Goal: Consume media (video, audio)

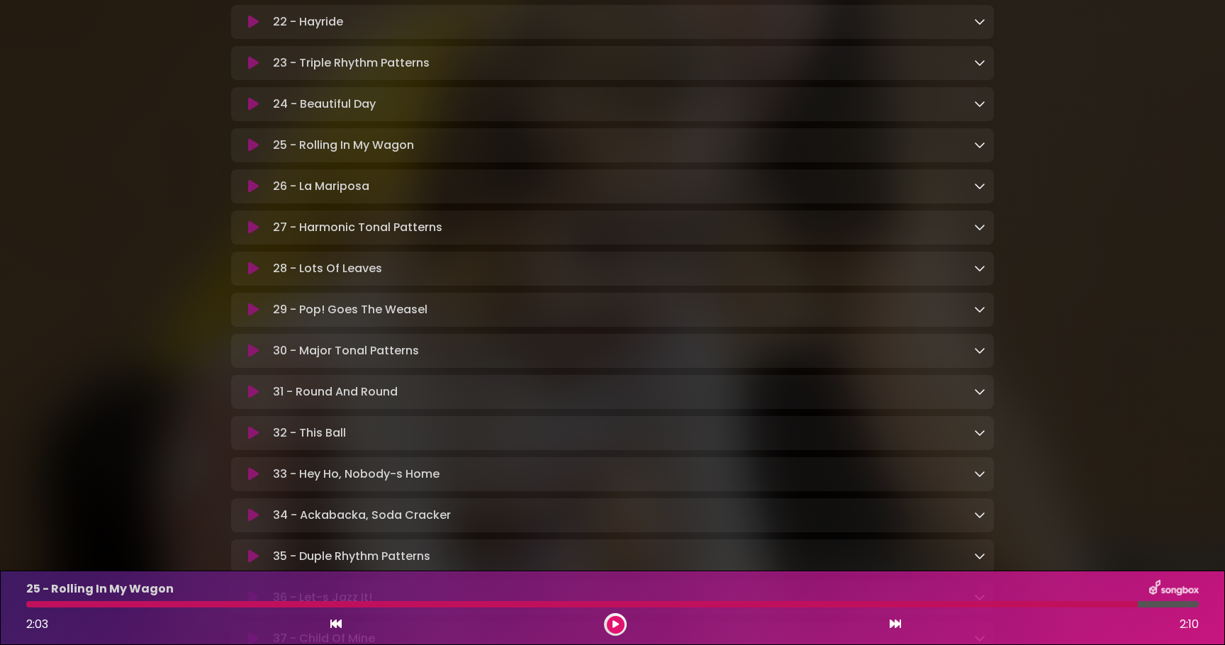
scroll to position [1286, 0]
click at [250, 316] on icon at bounding box center [253, 308] width 11 height 14
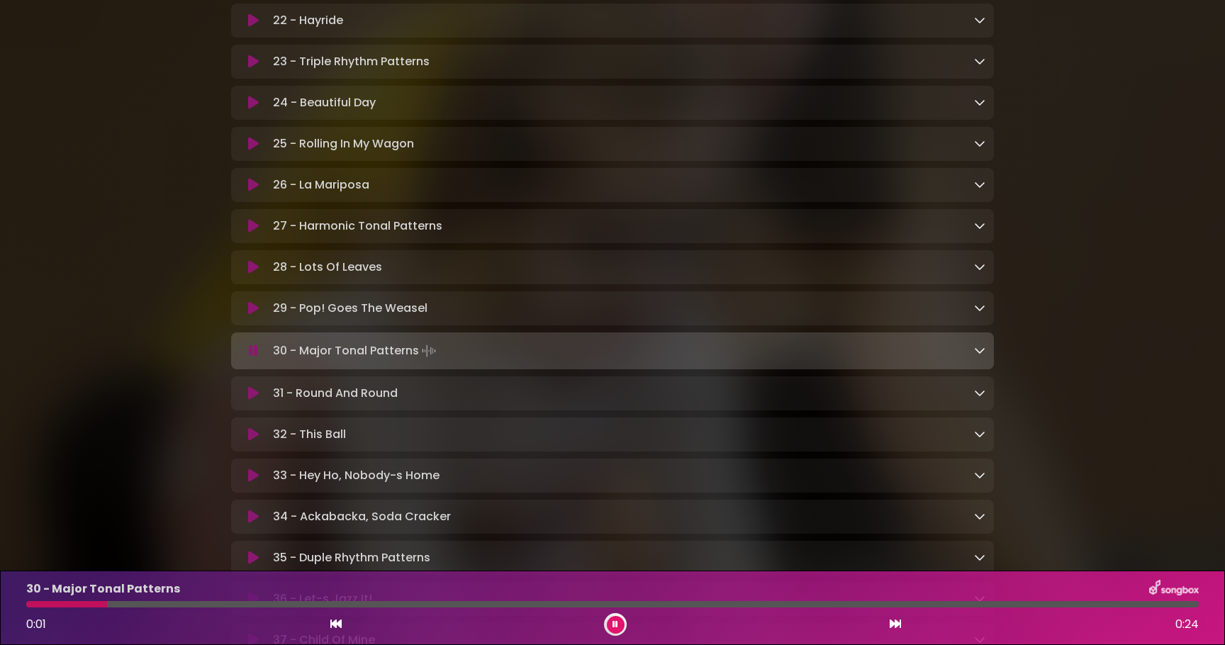
click at [250, 316] on icon at bounding box center [253, 308] width 11 height 14
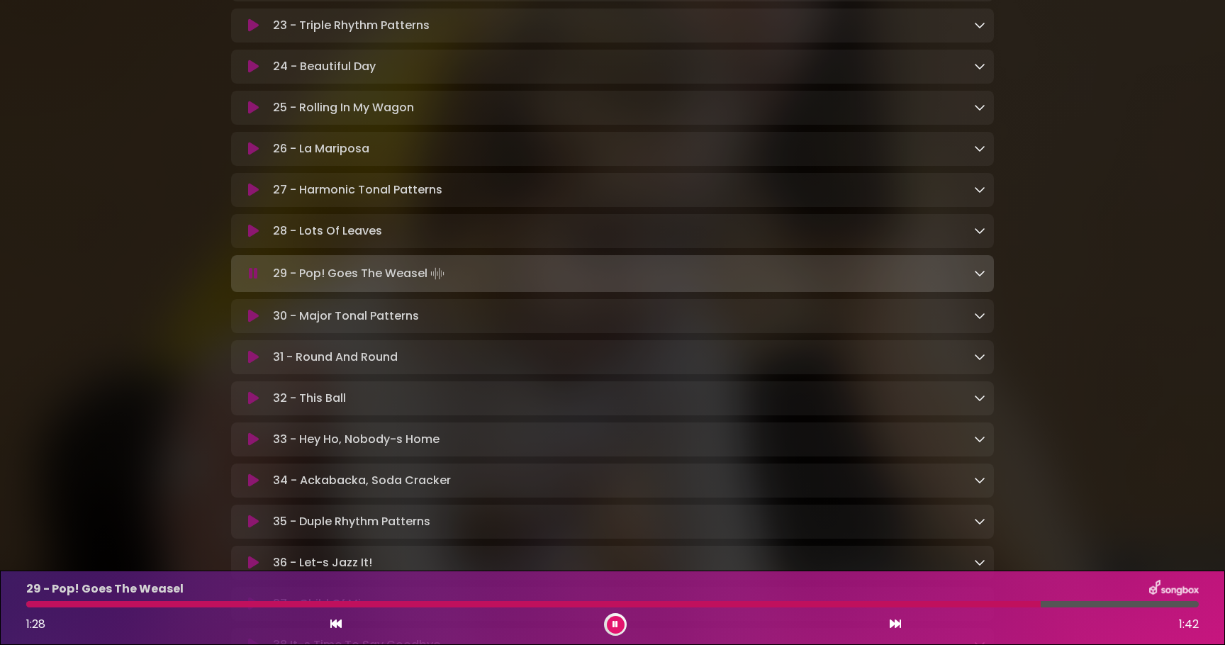
scroll to position [1308, 0]
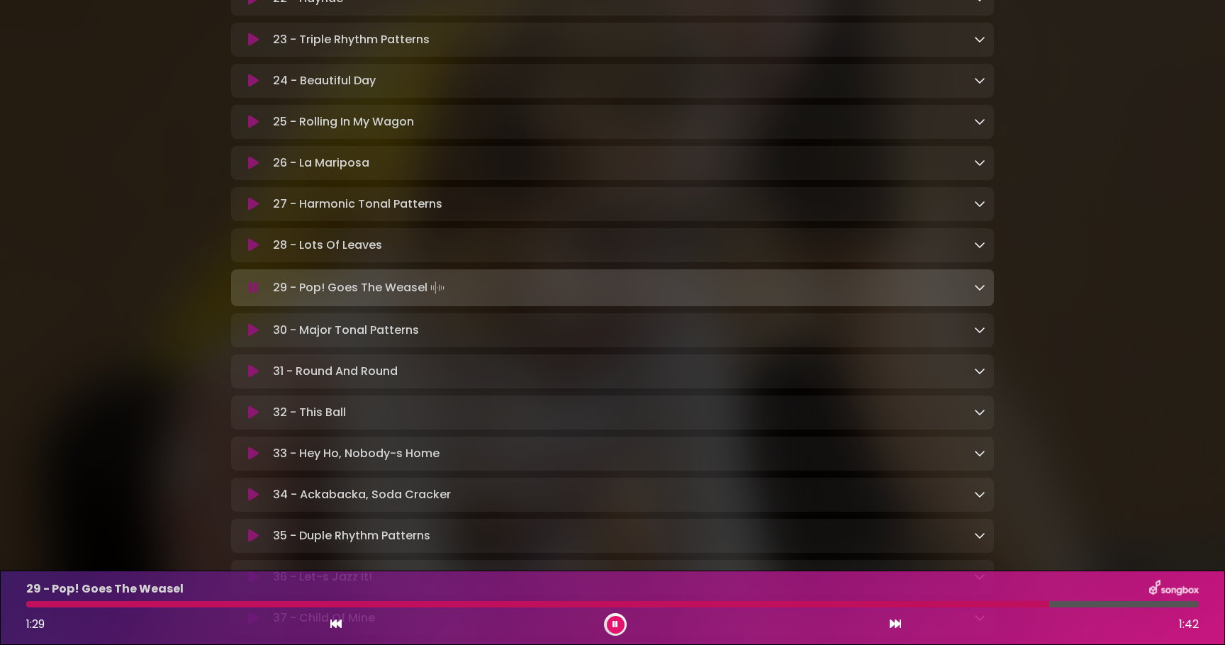
click at [250, 167] on icon at bounding box center [253, 163] width 11 height 14
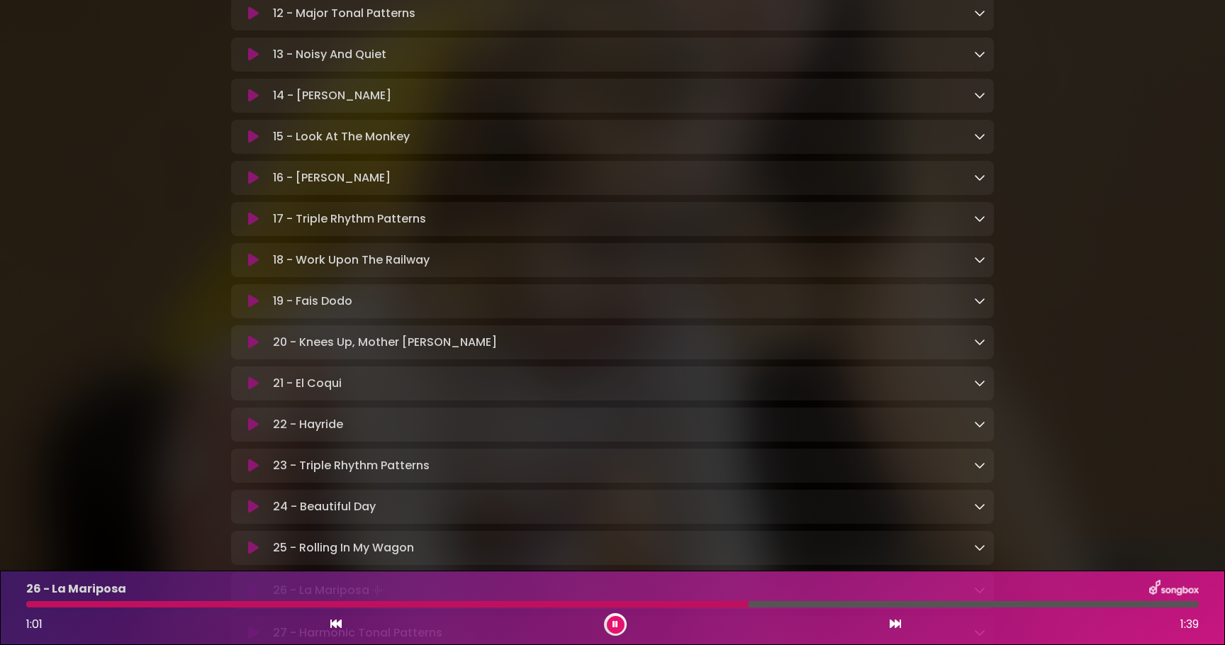
scroll to position [860, 0]
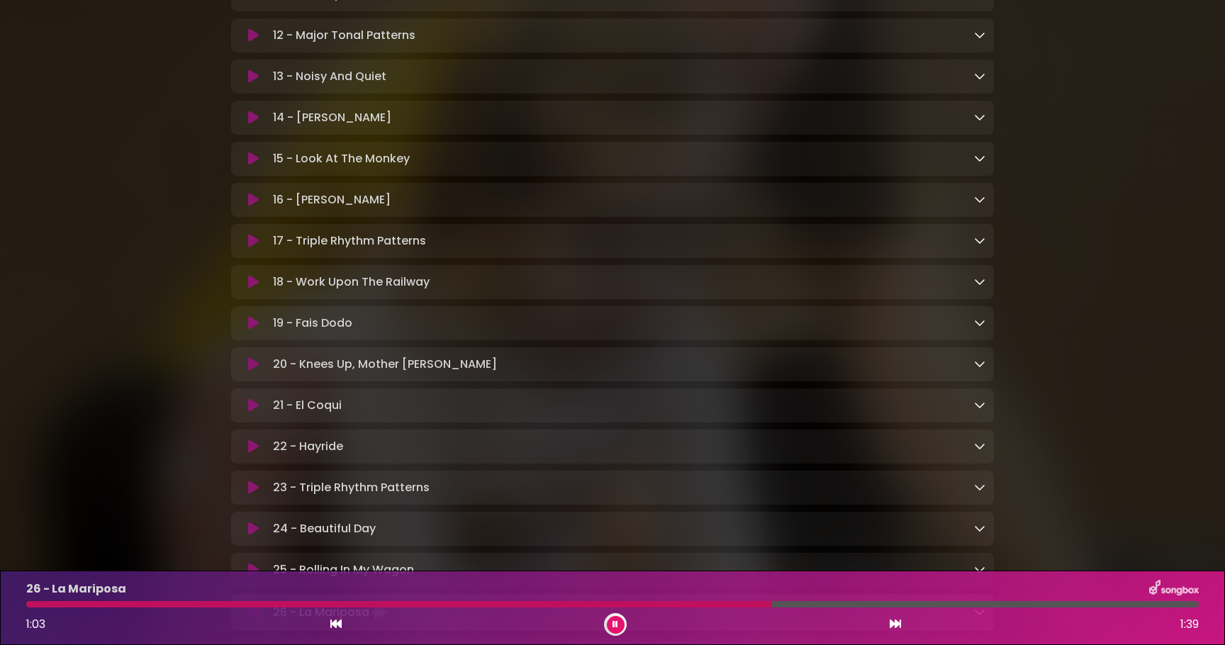
click at [250, 118] on icon at bounding box center [253, 118] width 11 height 14
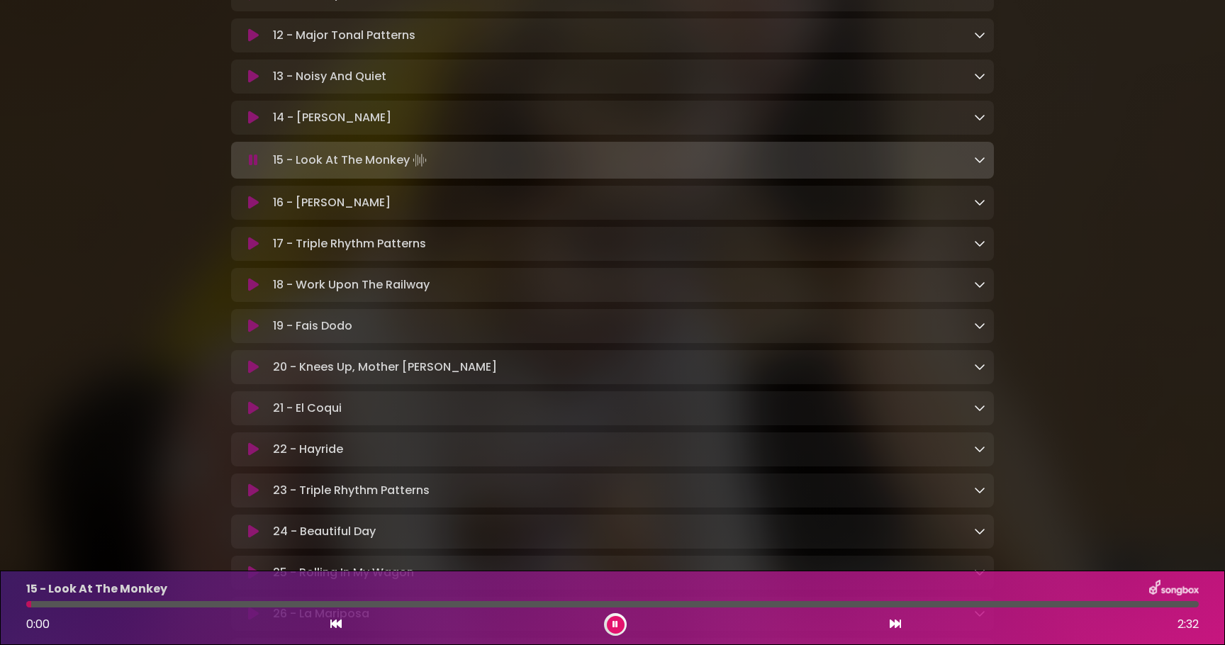
click at [250, 122] on icon at bounding box center [253, 118] width 11 height 14
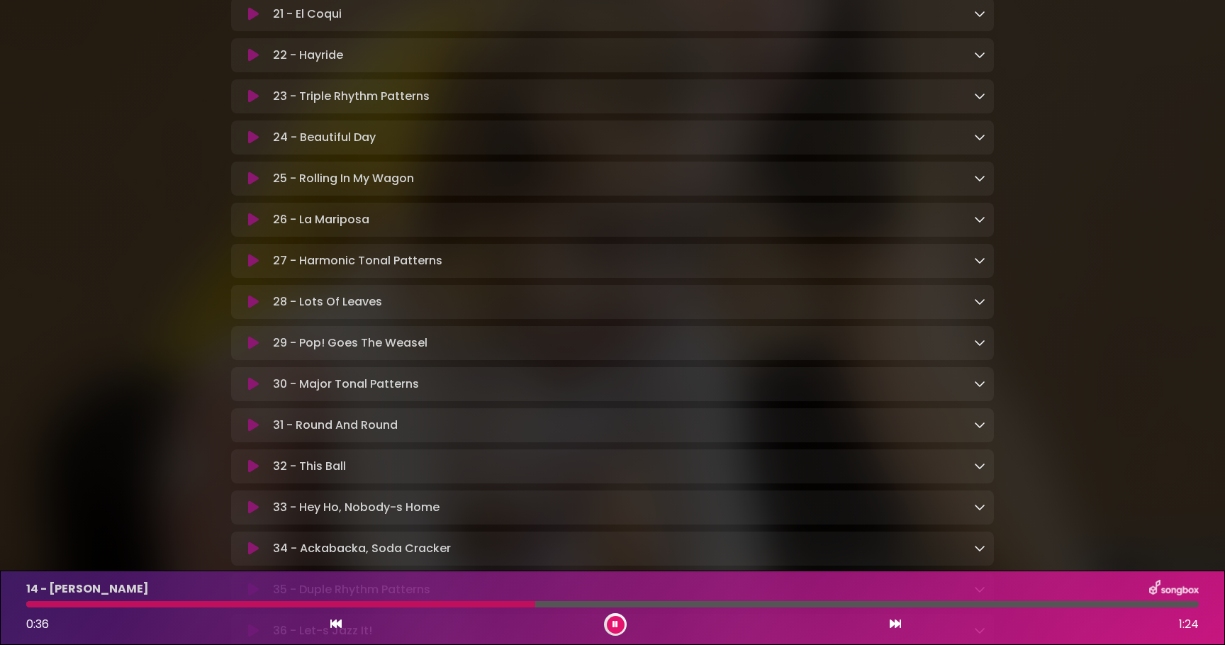
scroll to position [1256, 0]
click at [252, 349] on icon at bounding box center [253, 342] width 11 height 14
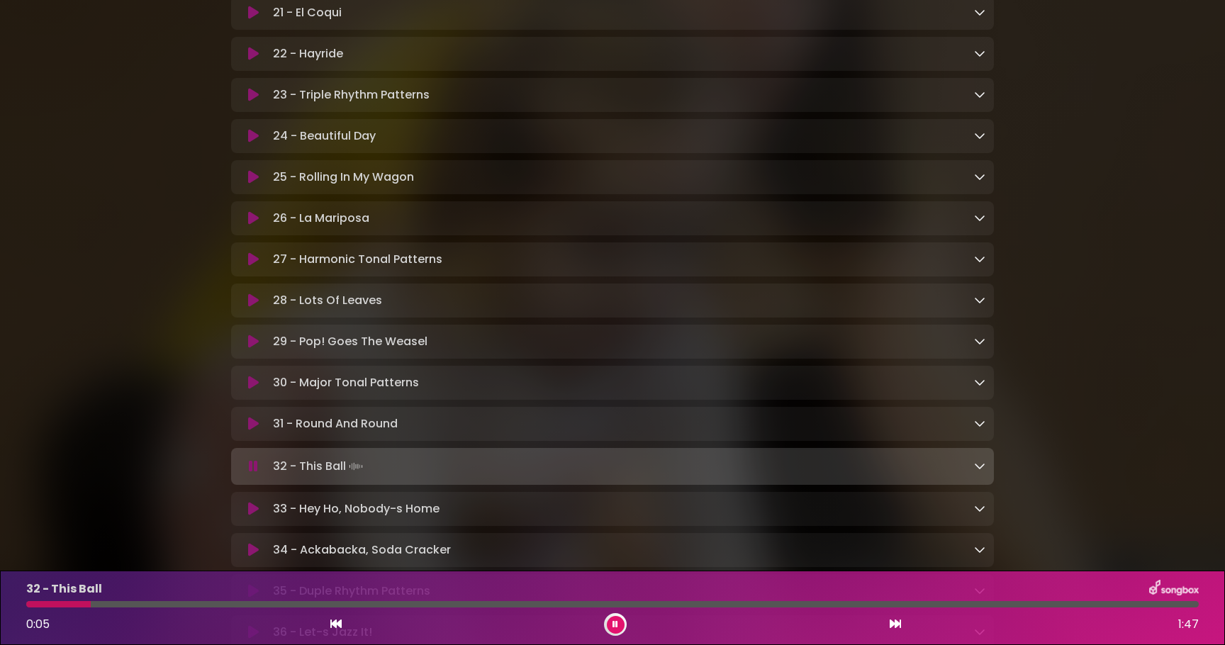
click at [250, 347] on icon at bounding box center [253, 342] width 11 height 14
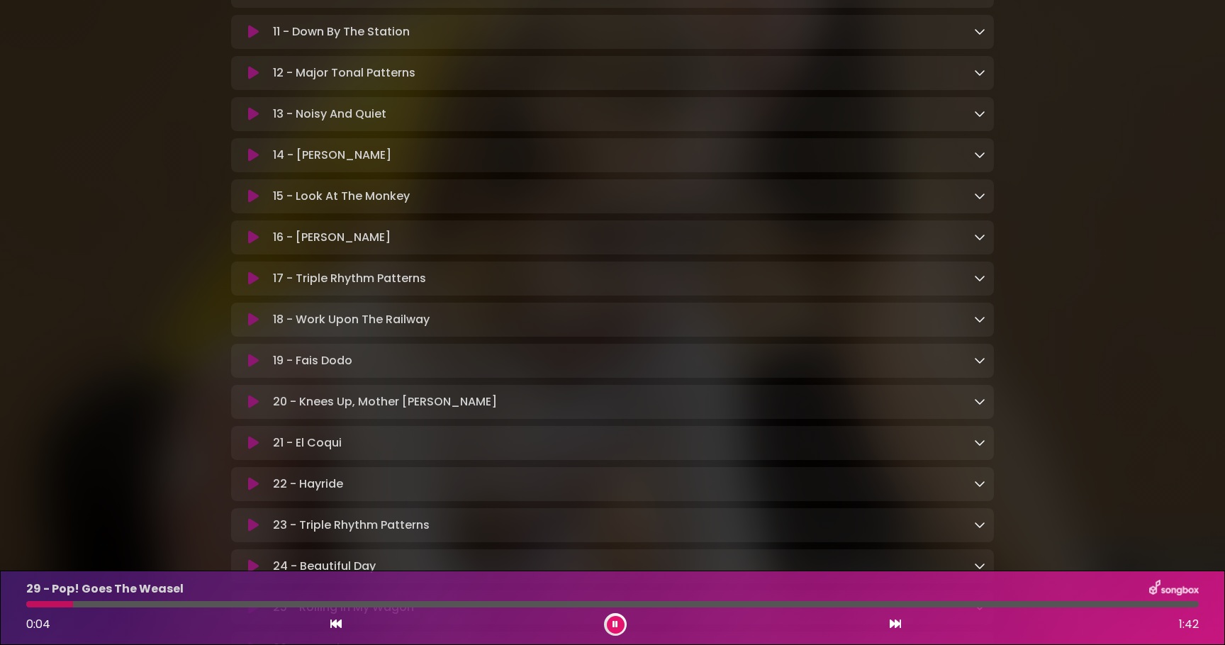
scroll to position [812, 0]
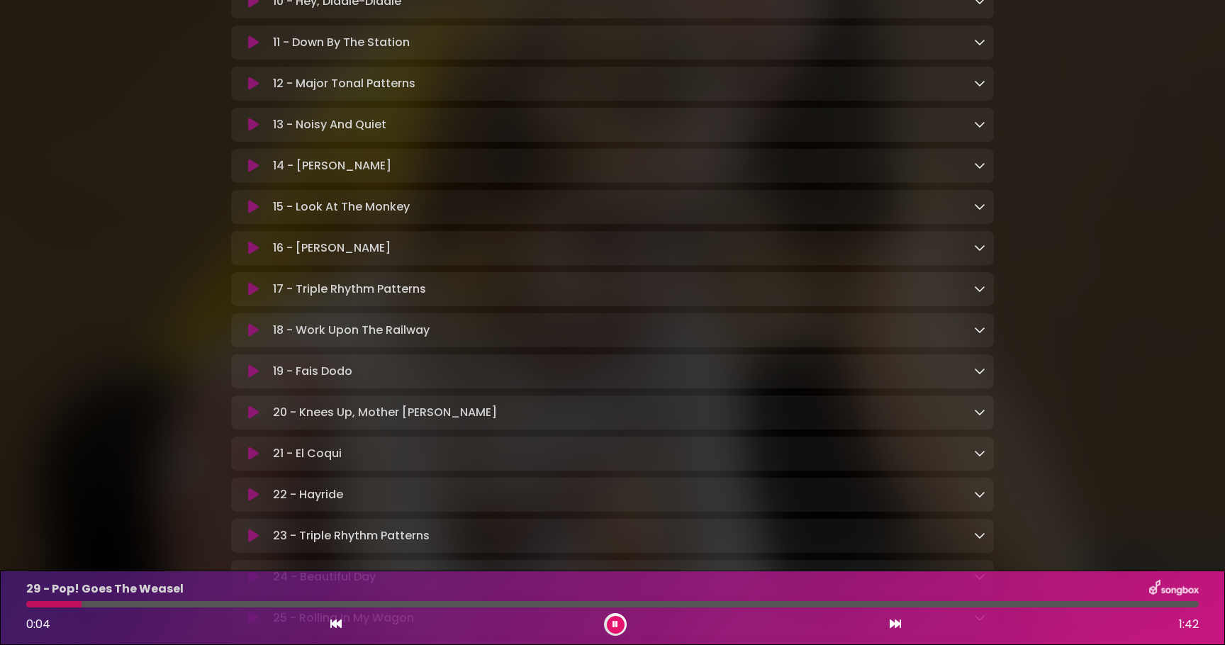
click at [250, 170] on icon at bounding box center [253, 166] width 11 height 14
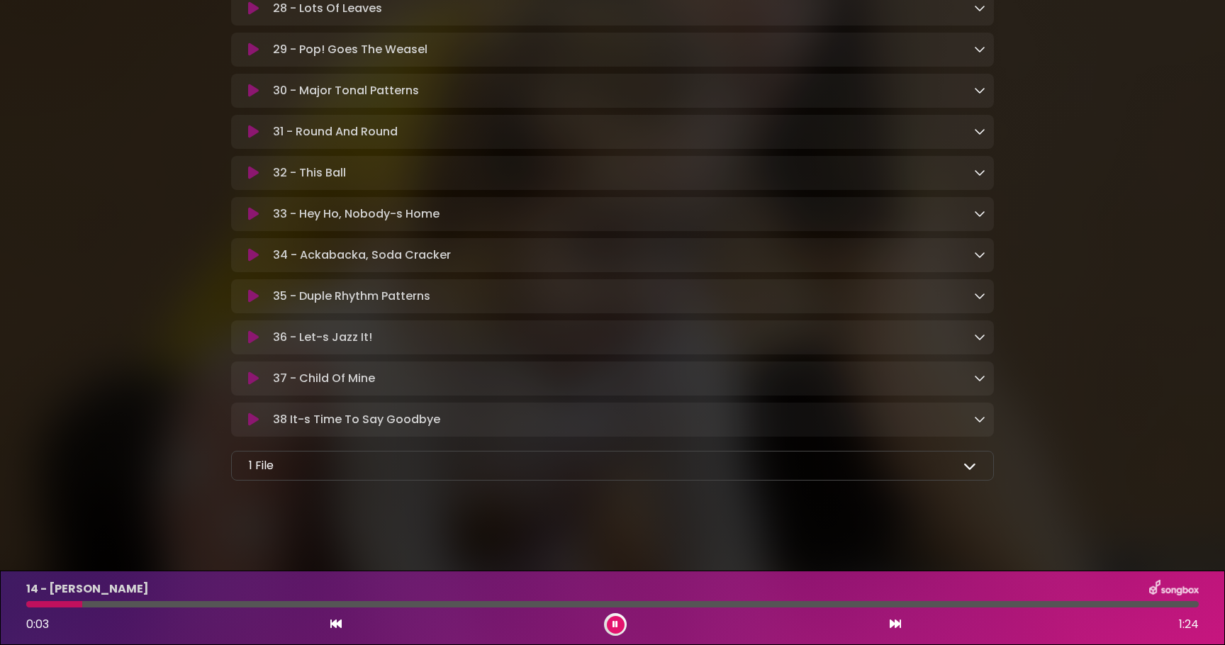
scroll to position [1561, 0]
click at [248, 248] on icon at bounding box center [253, 255] width 11 height 14
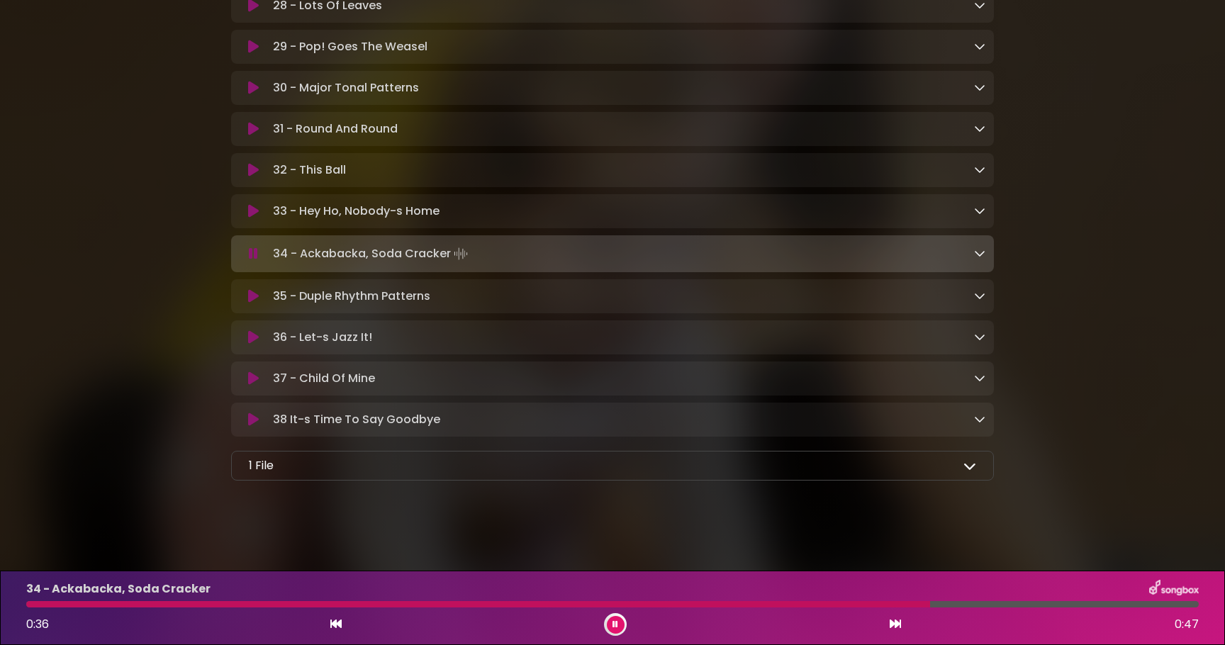
click at [616, 625] on icon at bounding box center [616, 625] width 10 height 10
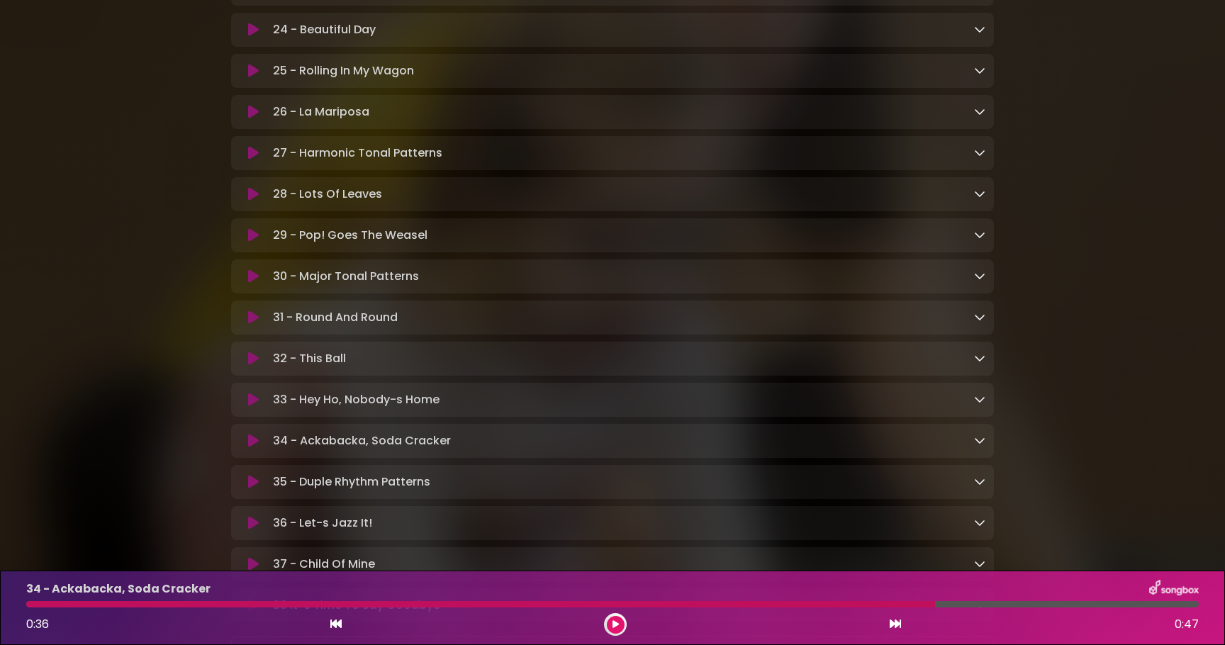
scroll to position [1318, 0]
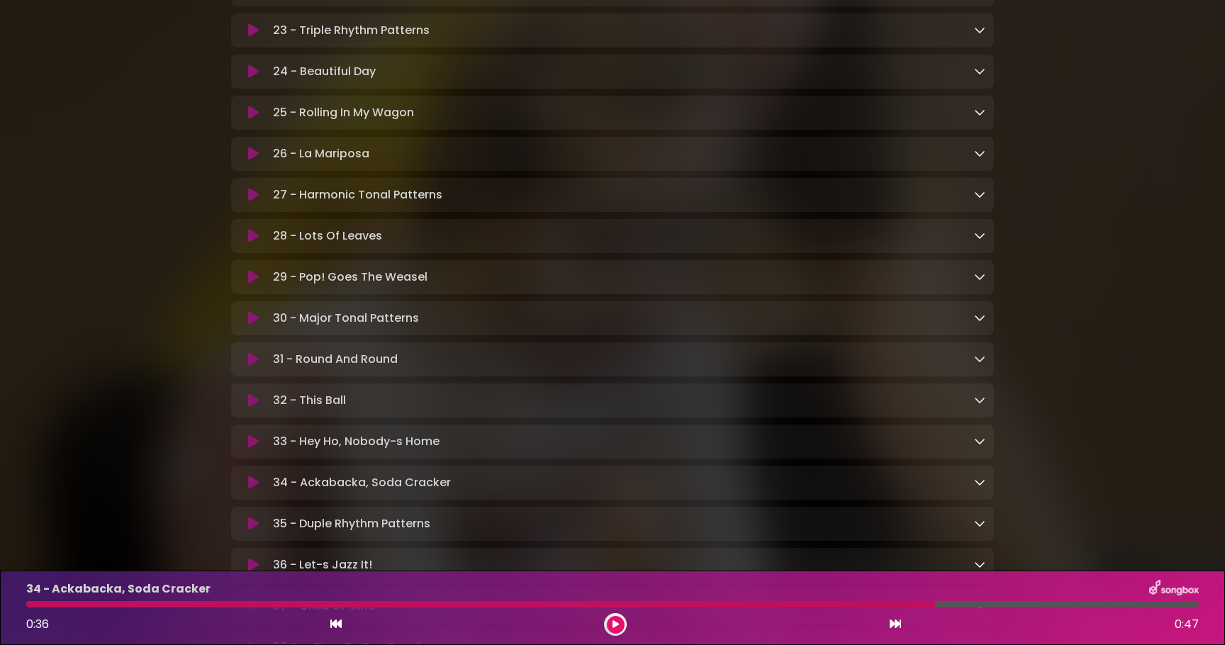
click at [254, 159] on icon at bounding box center [253, 154] width 11 height 14
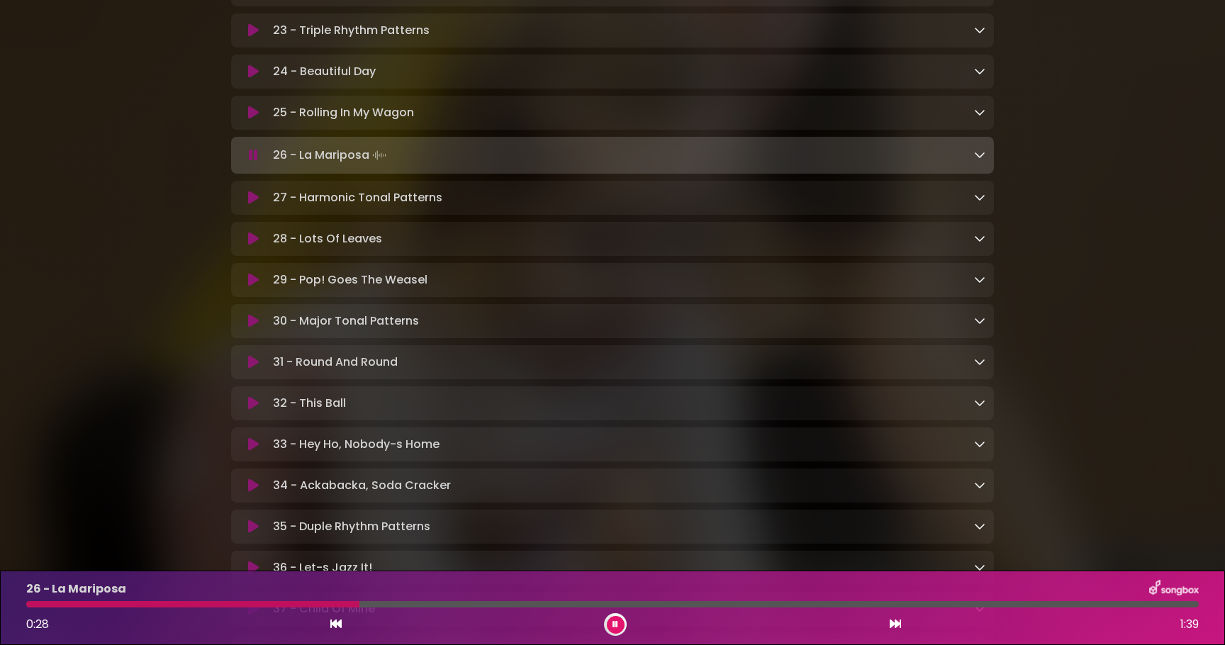
click at [256, 174] on div "26 - La Mariposa Loading Track..." at bounding box center [612, 155] width 763 height 37
click at [254, 162] on icon at bounding box center [253, 155] width 9 height 14
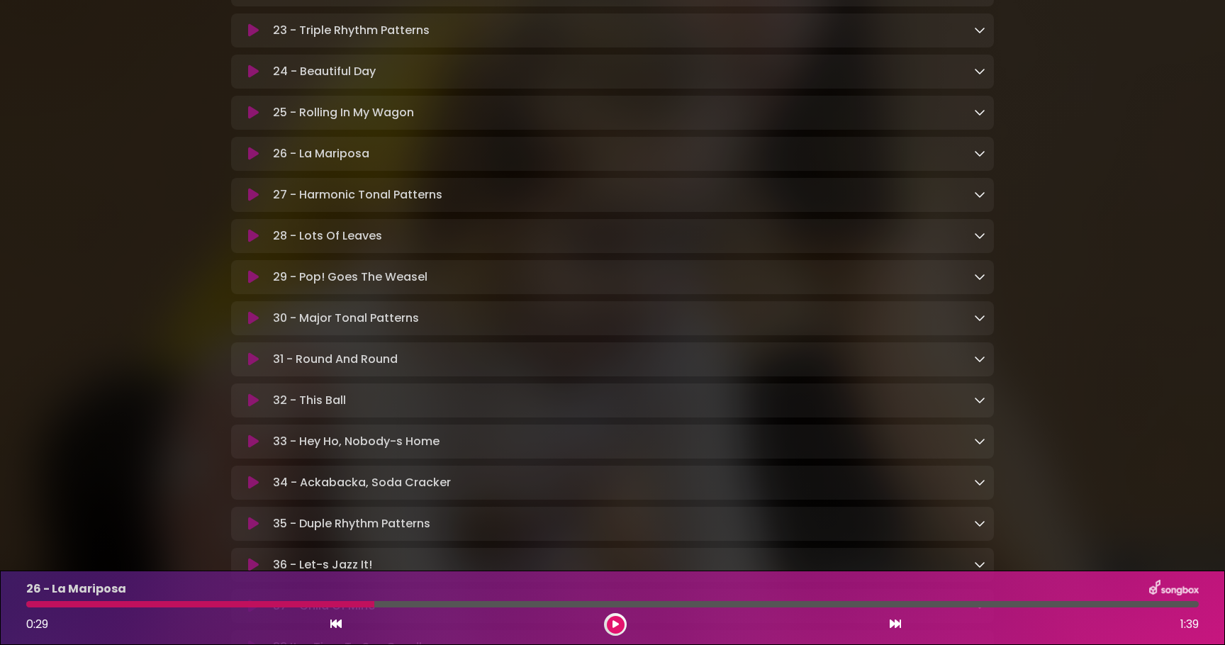
click at [253, 326] on icon at bounding box center [253, 318] width 11 height 14
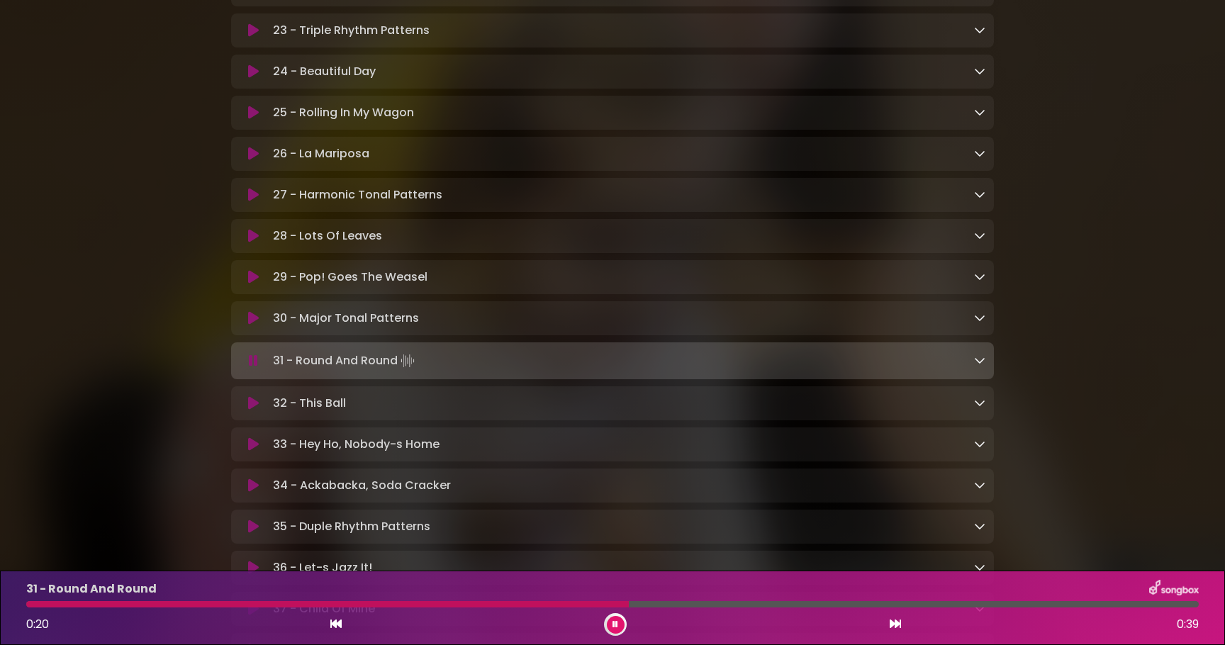
click at [617, 623] on icon at bounding box center [616, 625] width 10 height 10
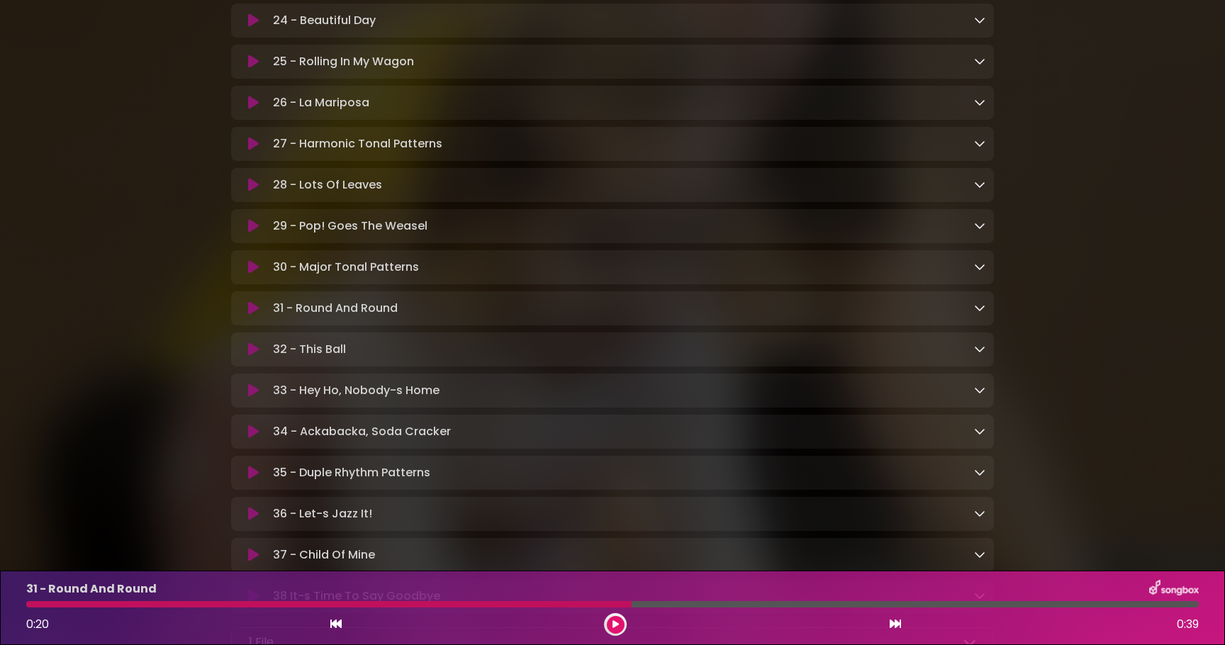
scroll to position [1418, 0]
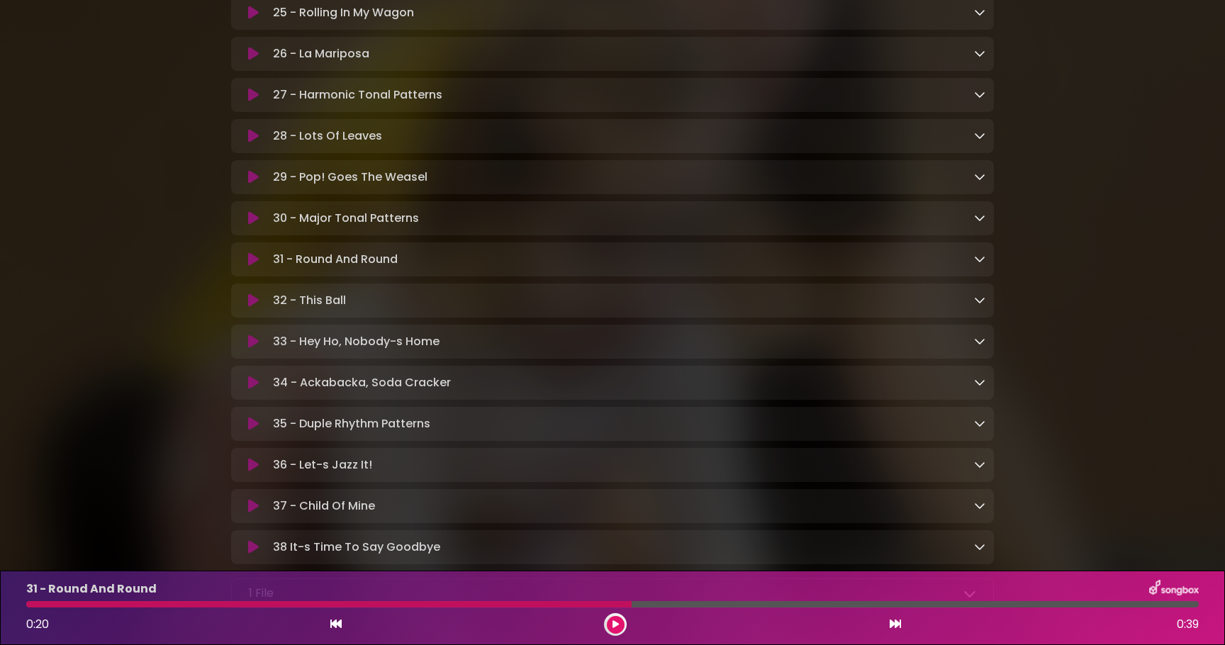
click at [251, 267] on icon at bounding box center [253, 259] width 11 height 14
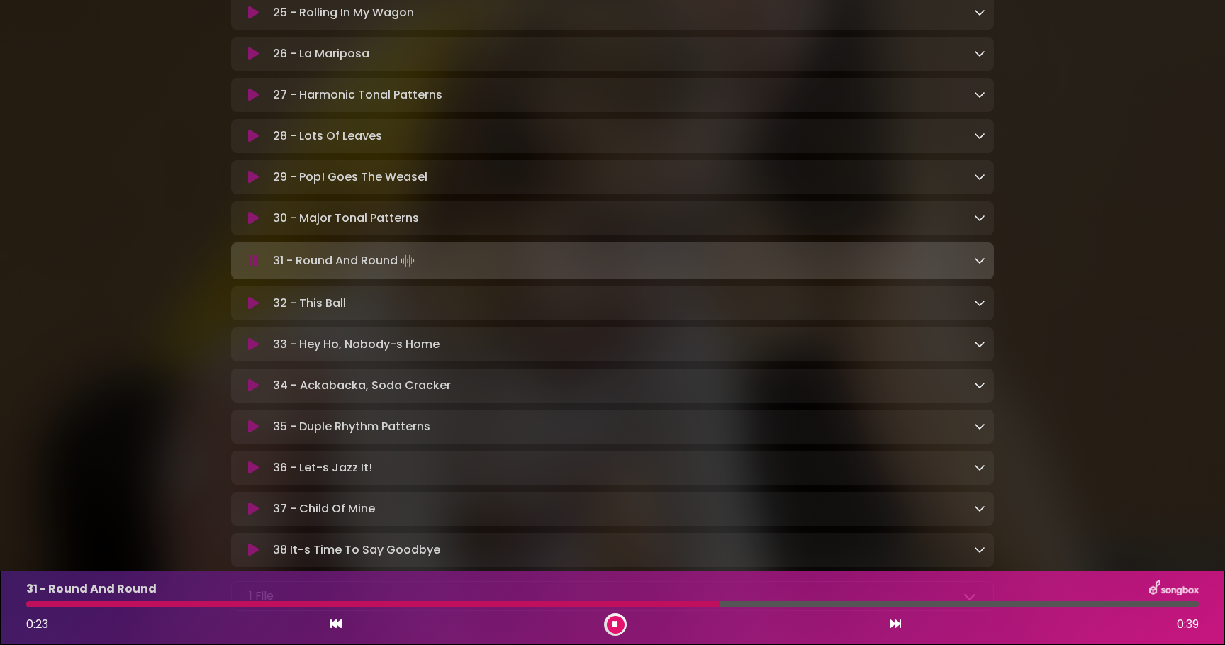
click at [338, 629] on icon at bounding box center [335, 623] width 11 height 11
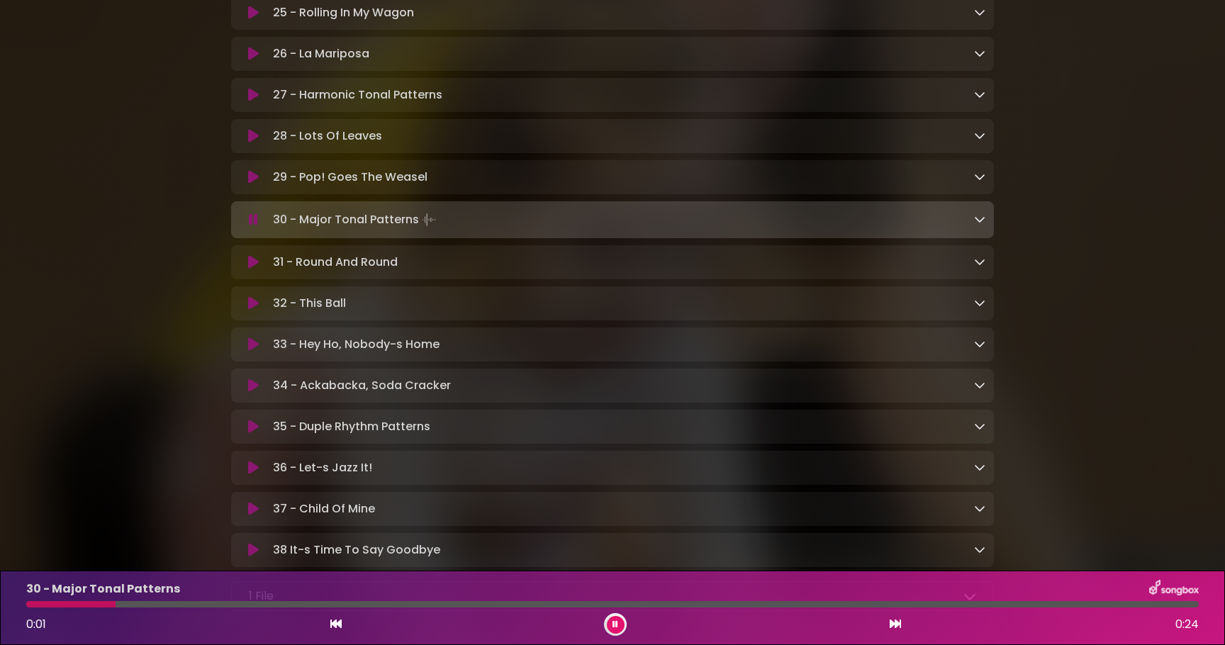
click at [899, 627] on icon at bounding box center [895, 623] width 11 height 11
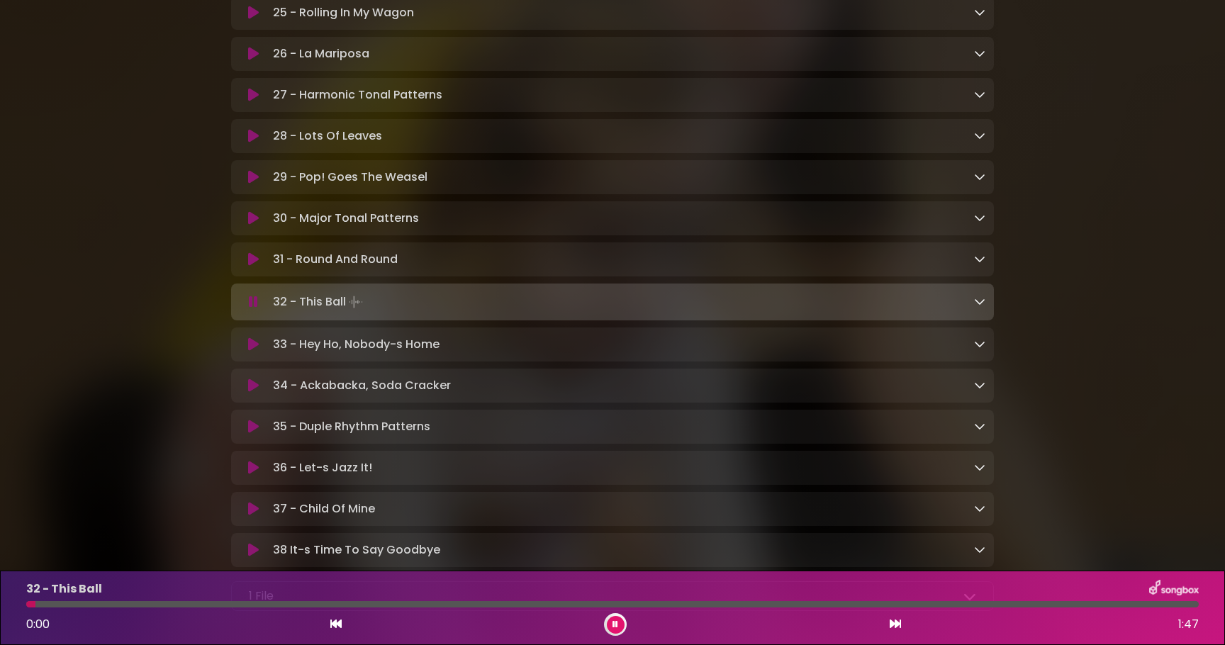
click at [252, 267] on icon at bounding box center [253, 259] width 11 height 14
click at [244, 267] on button at bounding box center [254, 259] width 28 height 14
click at [616, 625] on icon at bounding box center [616, 625] width 10 height 9
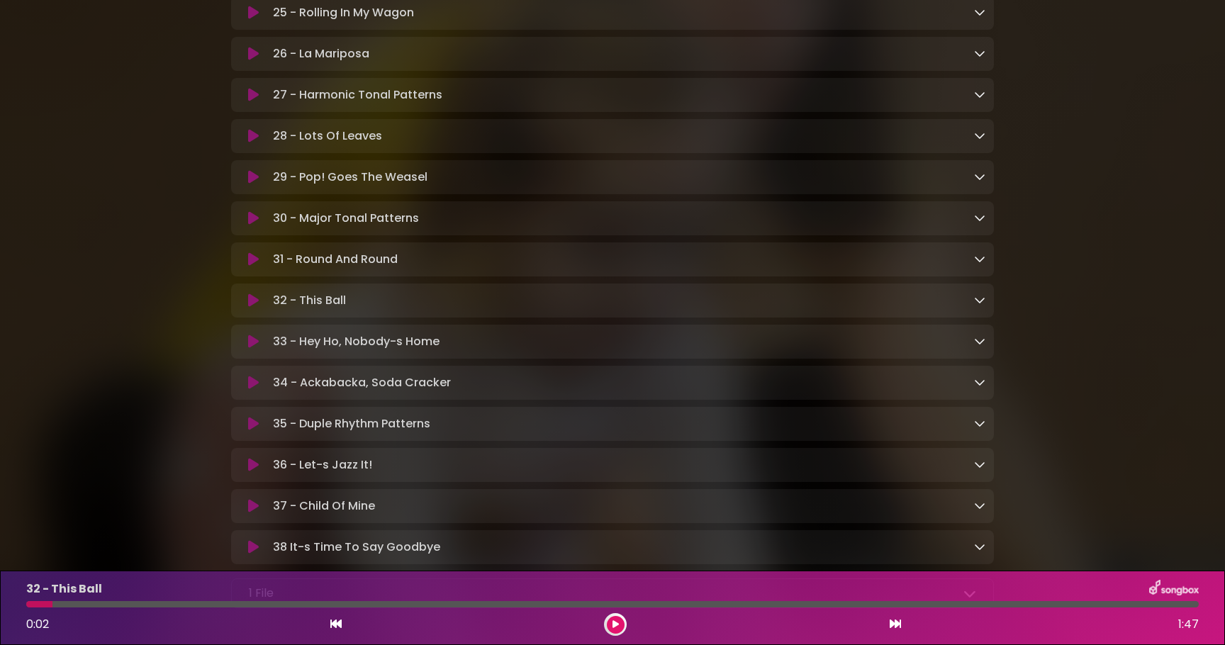
click at [253, 267] on icon at bounding box center [253, 259] width 11 height 14
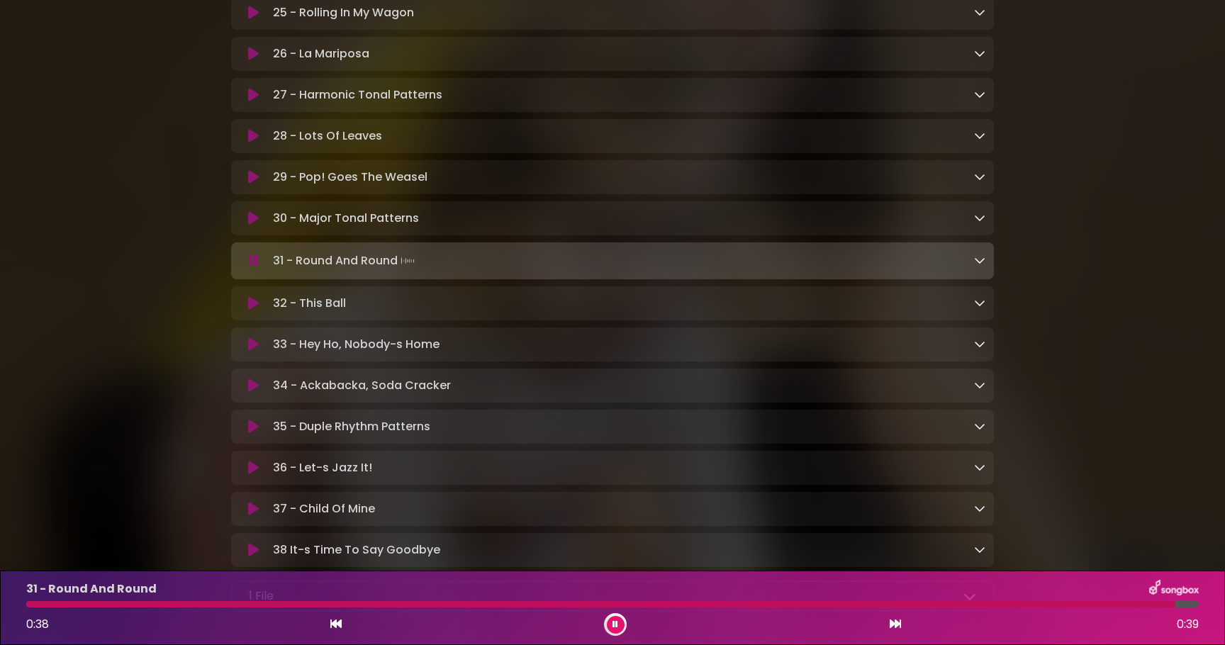
click at [613, 628] on icon at bounding box center [616, 624] width 10 height 9
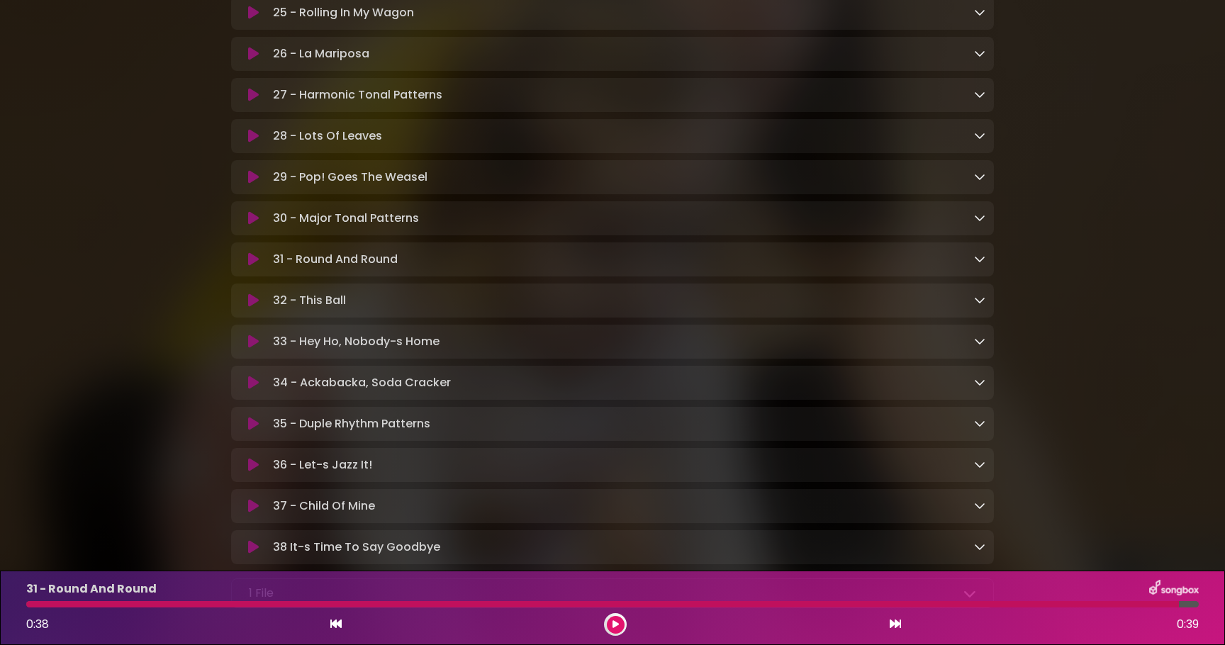
click at [253, 267] on icon at bounding box center [253, 259] width 11 height 14
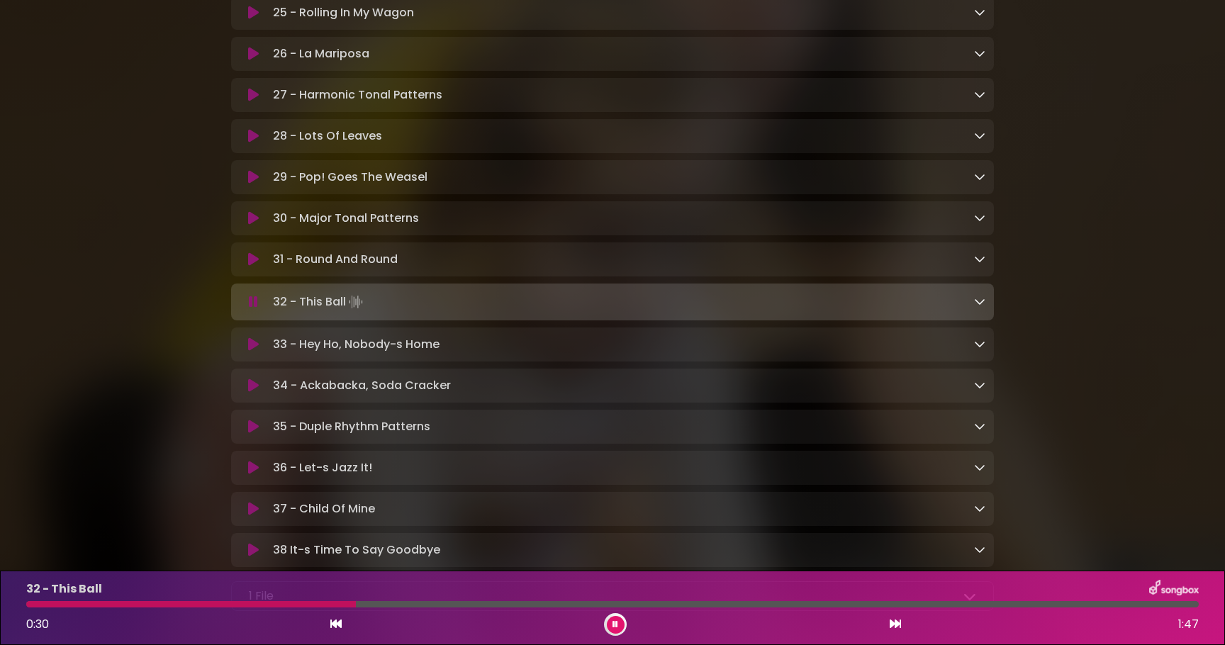
click at [250, 226] on icon at bounding box center [253, 218] width 11 height 14
click at [521, 264] on div "31 - Round And Round Loading Track..." at bounding box center [626, 259] width 718 height 17
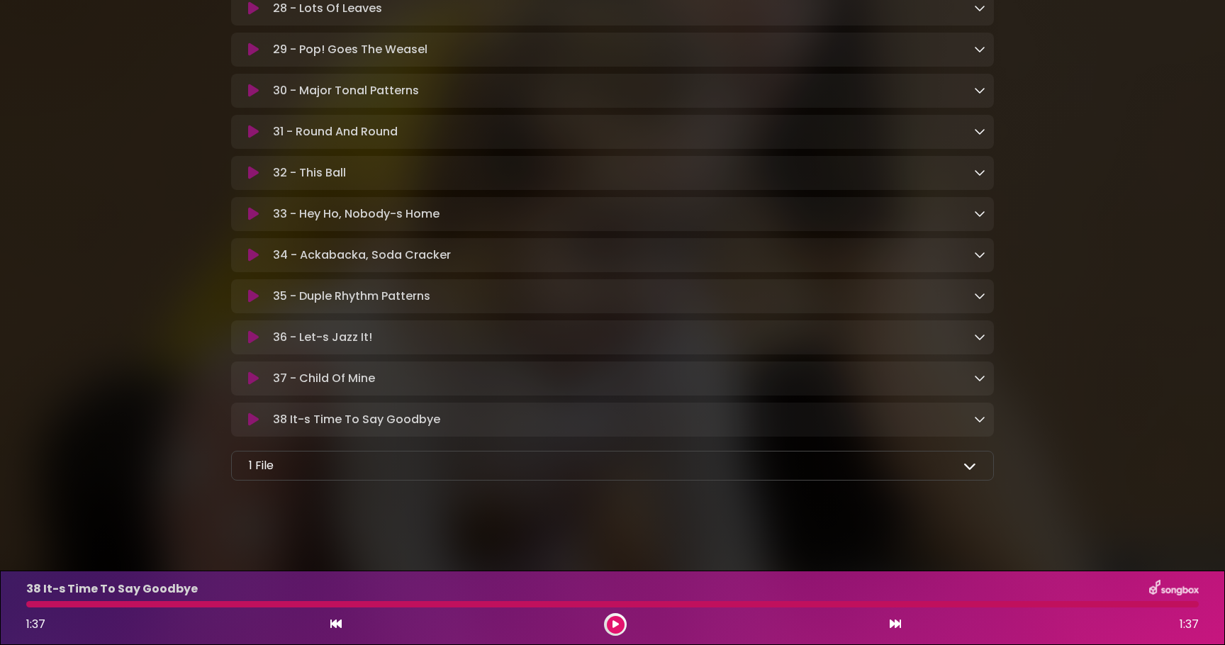
scroll to position [1559, 0]
